Goal: Information Seeking & Learning: Learn about a topic

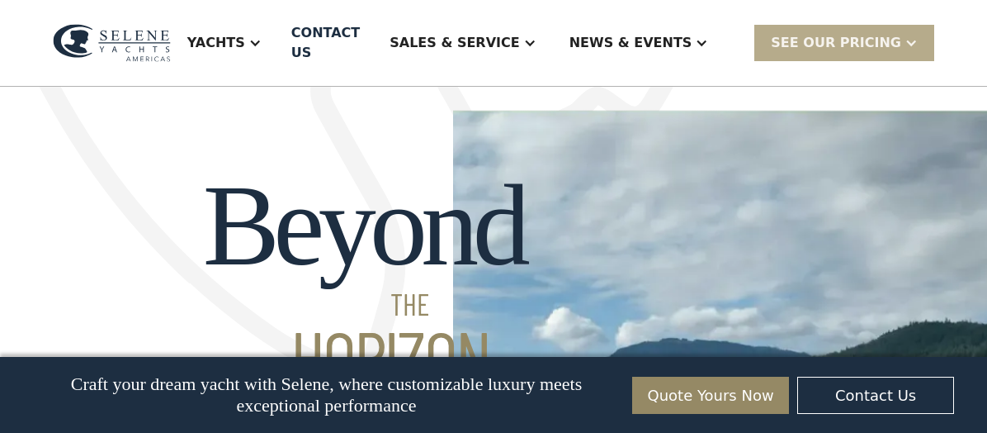
scroll to position [1253, 0]
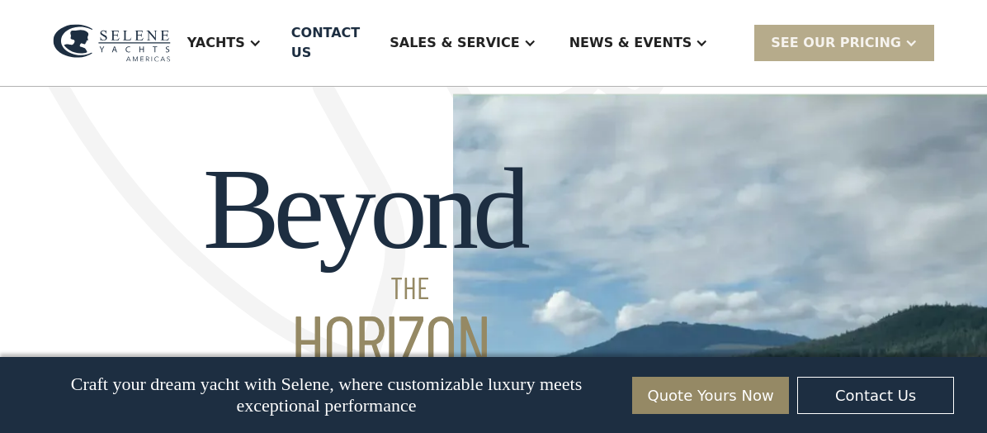
click at [913, 100] on div "Beyond THE HORIZON quality Comfort value faster delivery quality Comfort value …" at bounding box center [493, 369] width 987 height 765
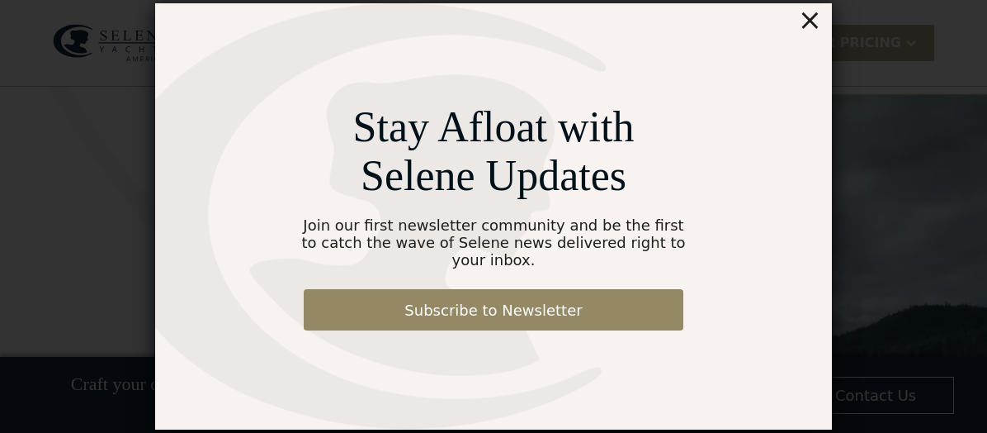
click at [814, 36] on div "×" at bounding box center [810, 19] width 24 height 33
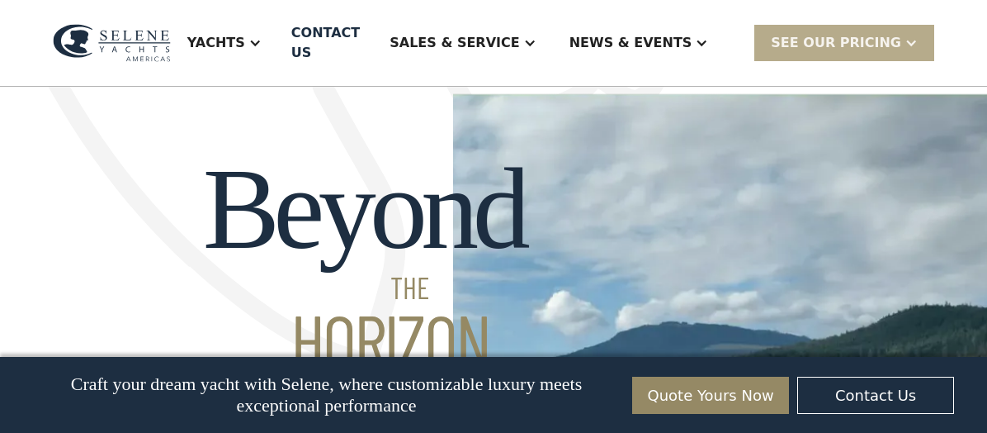
click at [929, 131] on div "Beyond THE HORIZON quality Comfort value faster delivery quality Comfort value …" at bounding box center [493, 369] width 987 height 765
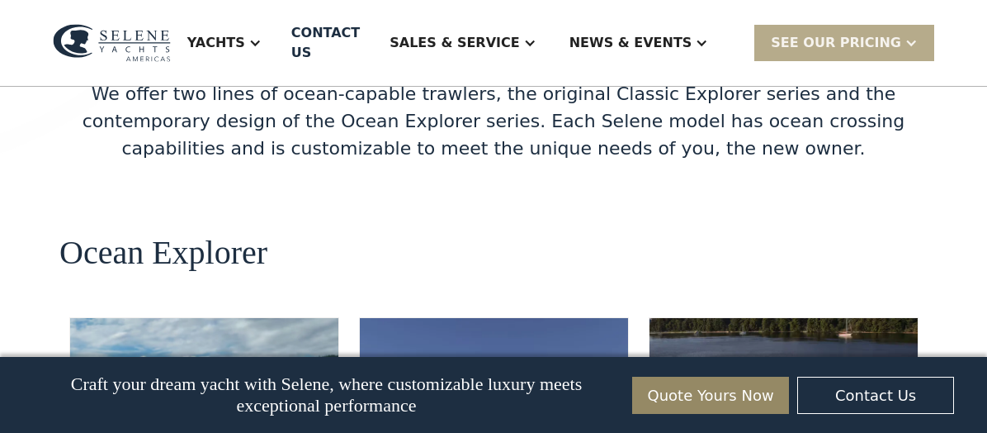
scroll to position [2772, 0]
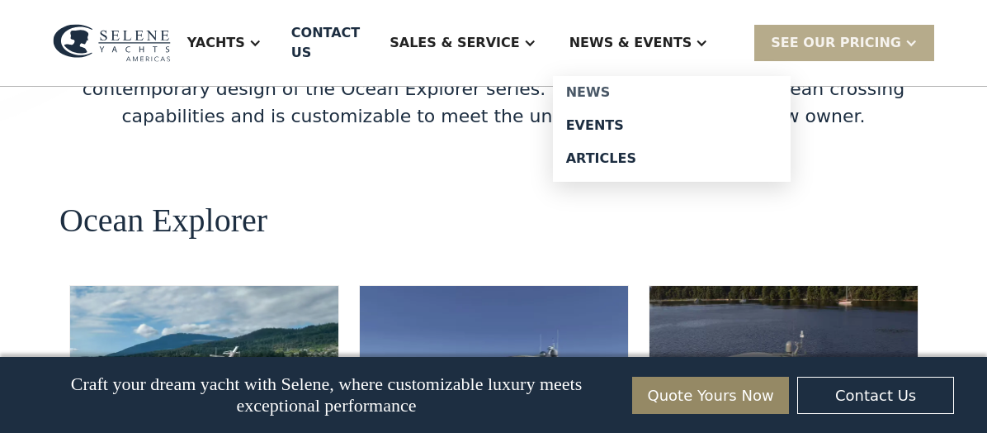
click at [623, 86] on div "News" at bounding box center [671, 92] width 211 height 13
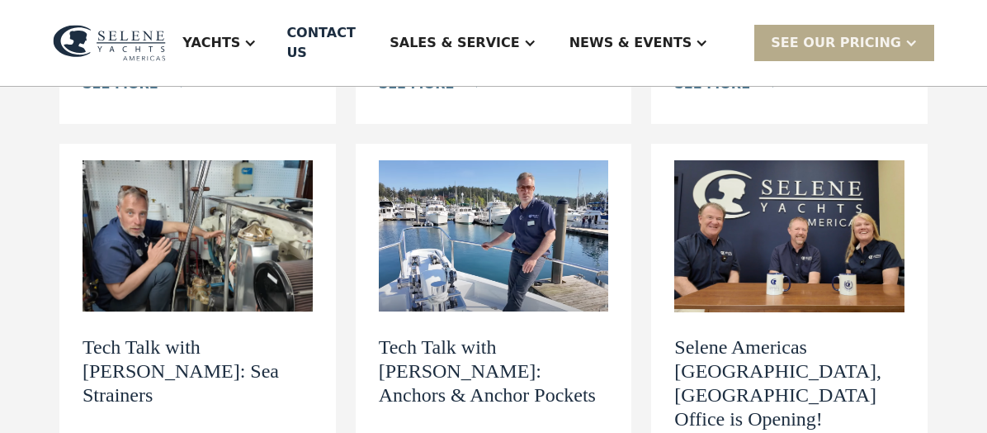
scroll to position [678, 0]
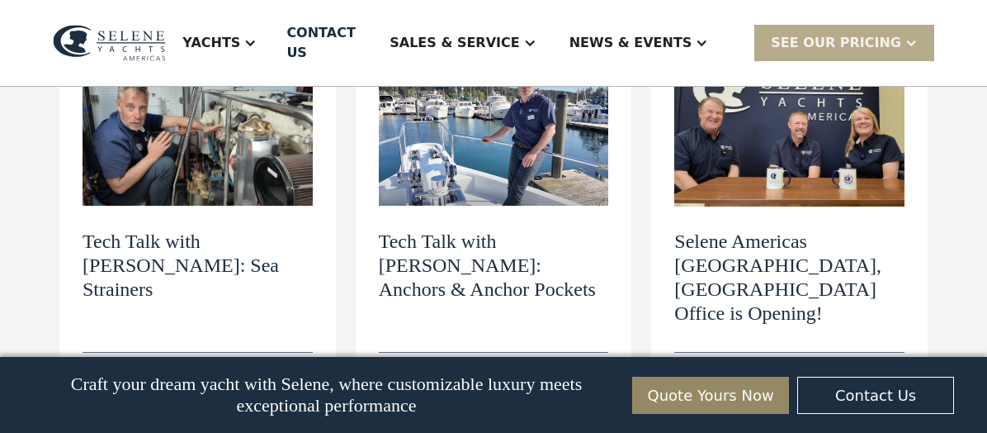
click at [708, 372] on div "see more" at bounding box center [713, 382] width 76 height 20
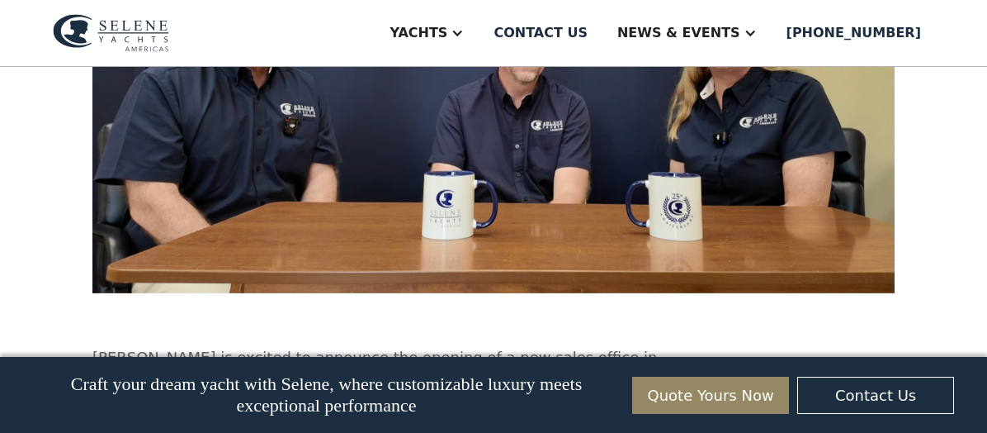
scroll to position [916, 0]
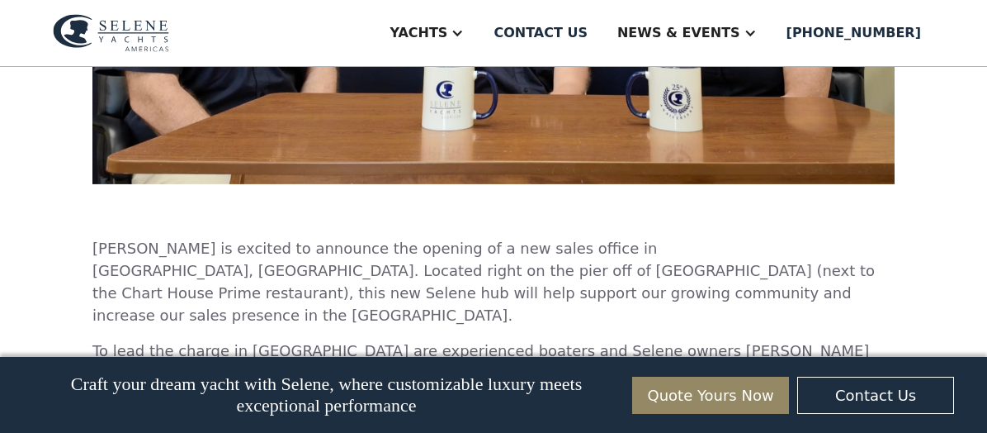
click at [916, 162] on div "Selene Americas Annapolis, MD Office is Opening! And welcome aboard Joe & Corri…" at bounding box center [493, 331] width 987 height 2363
click at [898, 131] on div "Selene Americas Annapolis, MD Office is Opening! And welcome aboard Joe & Corri…" at bounding box center [493, 331] width 987 height 2363
click at [920, 191] on div "Selene Americas Annapolis, MD Office is Opening! And welcome aboard Joe & Corri…" at bounding box center [493, 331] width 987 height 2363
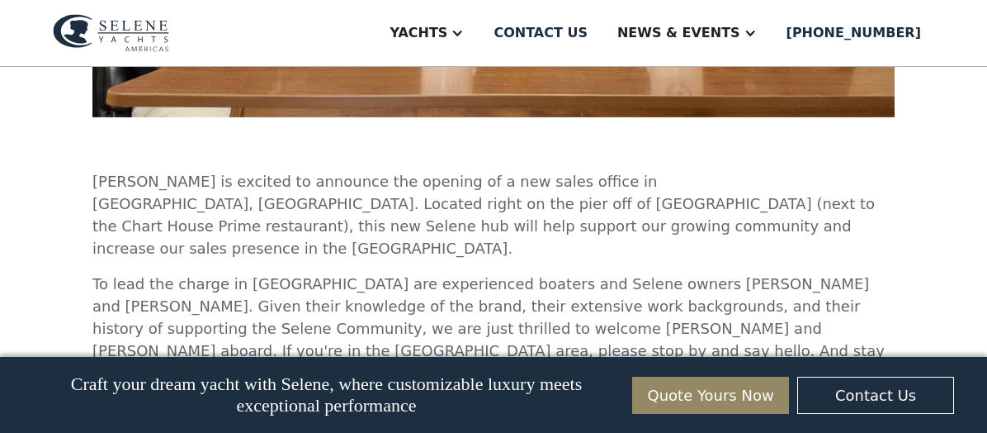
scroll to position [986, 0]
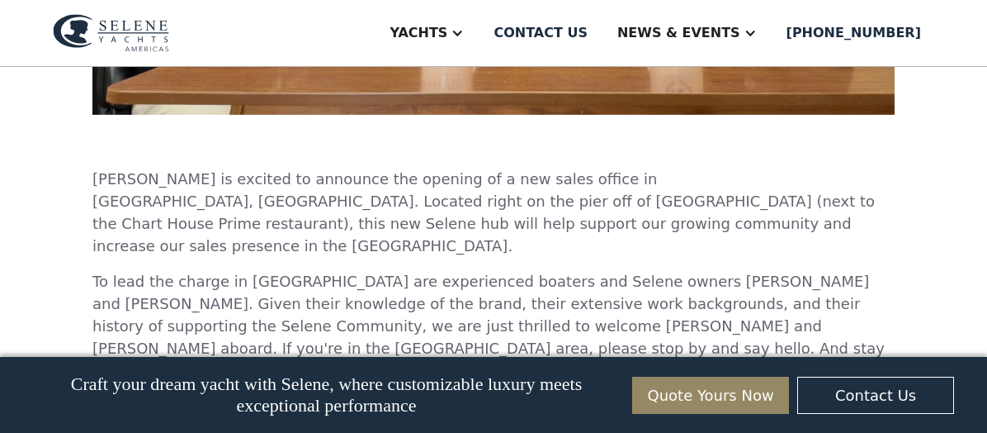
click at [921, 169] on div "Selene Americas Annapolis, MD Office is Opening! And welcome aboard Joe & Corri…" at bounding box center [493, 262] width 987 height 2363
